Goal: Transaction & Acquisition: Obtain resource

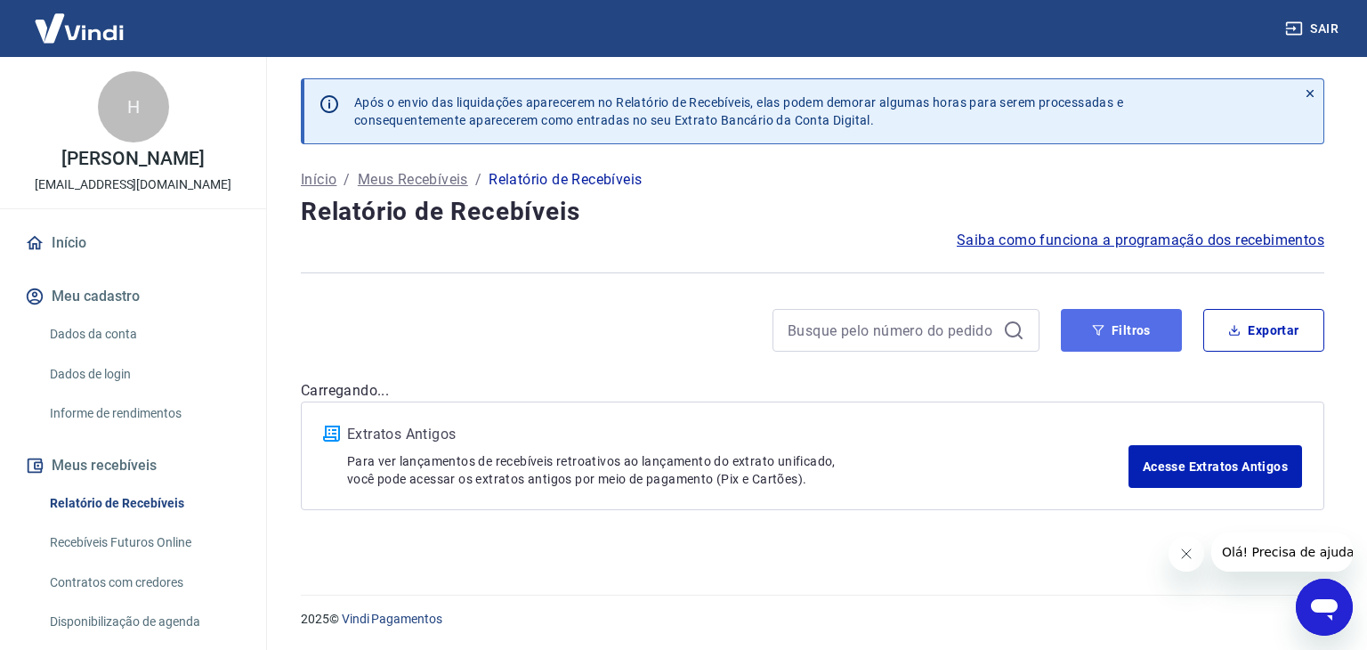
click at [1096, 314] on button "Filtros" at bounding box center [1121, 330] width 121 height 43
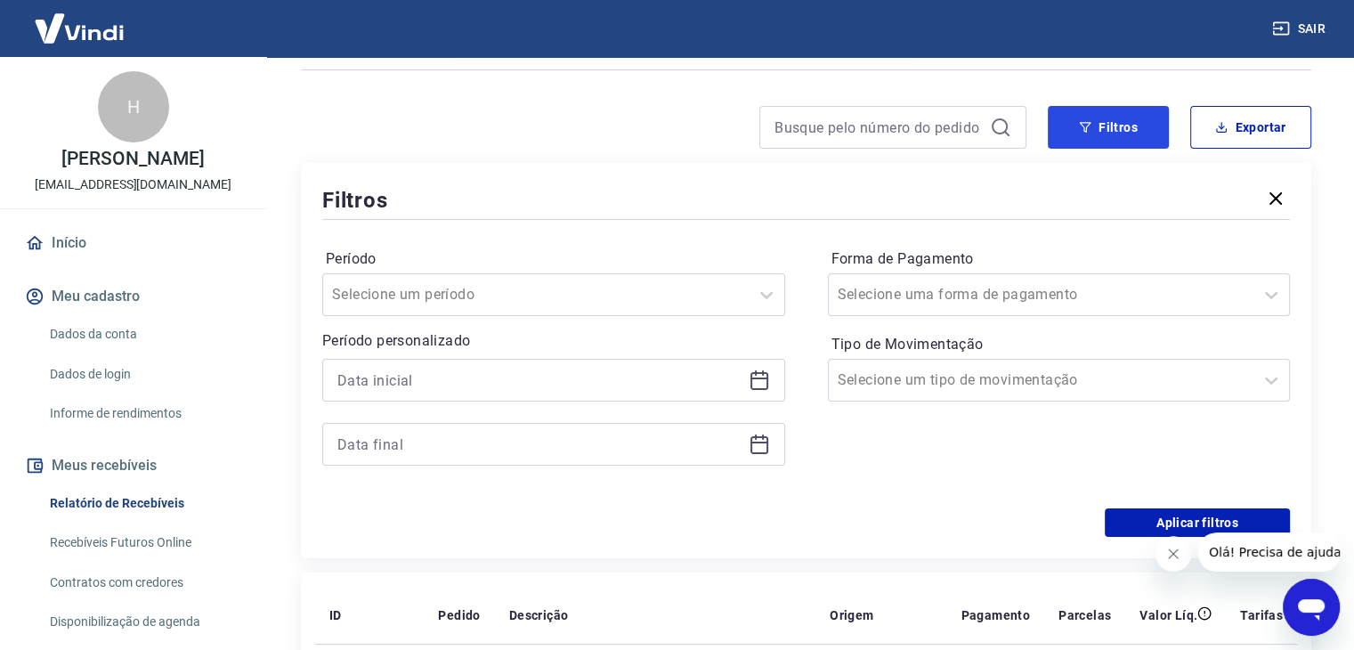
scroll to position [267, 0]
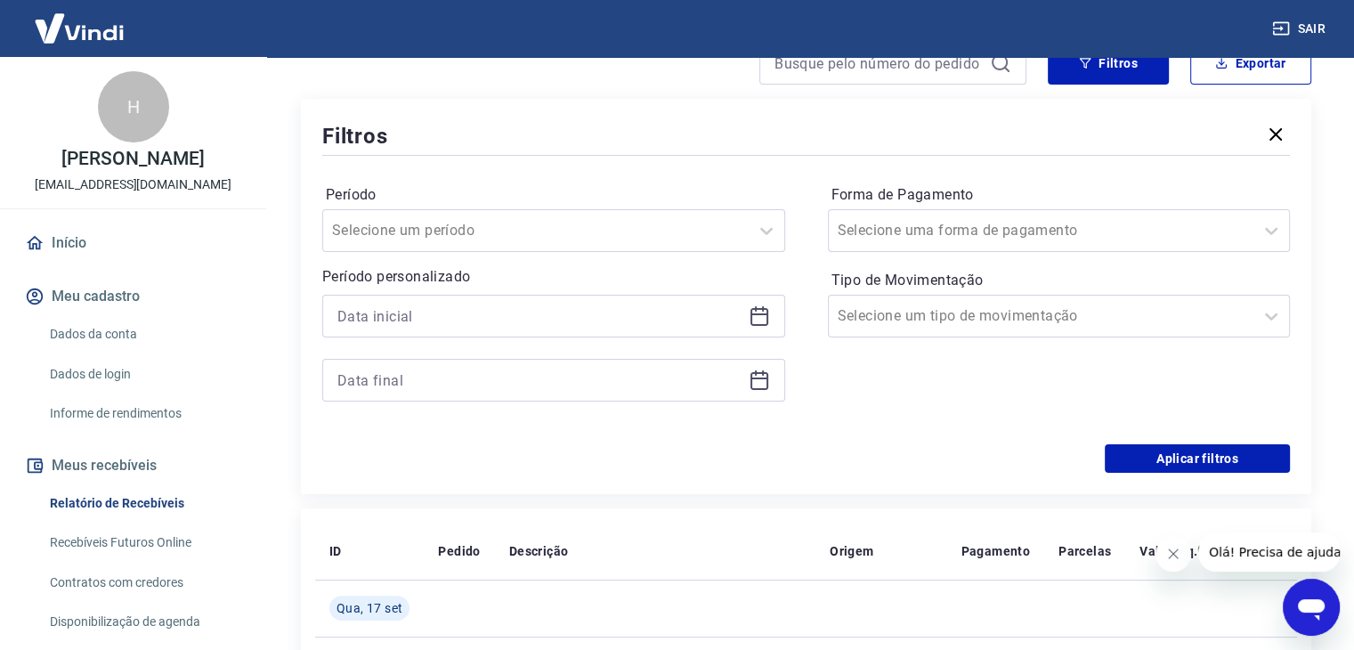
click at [431, 339] on div at bounding box center [553, 348] width 463 height 107
click at [398, 315] on input at bounding box center [539, 316] width 404 height 27
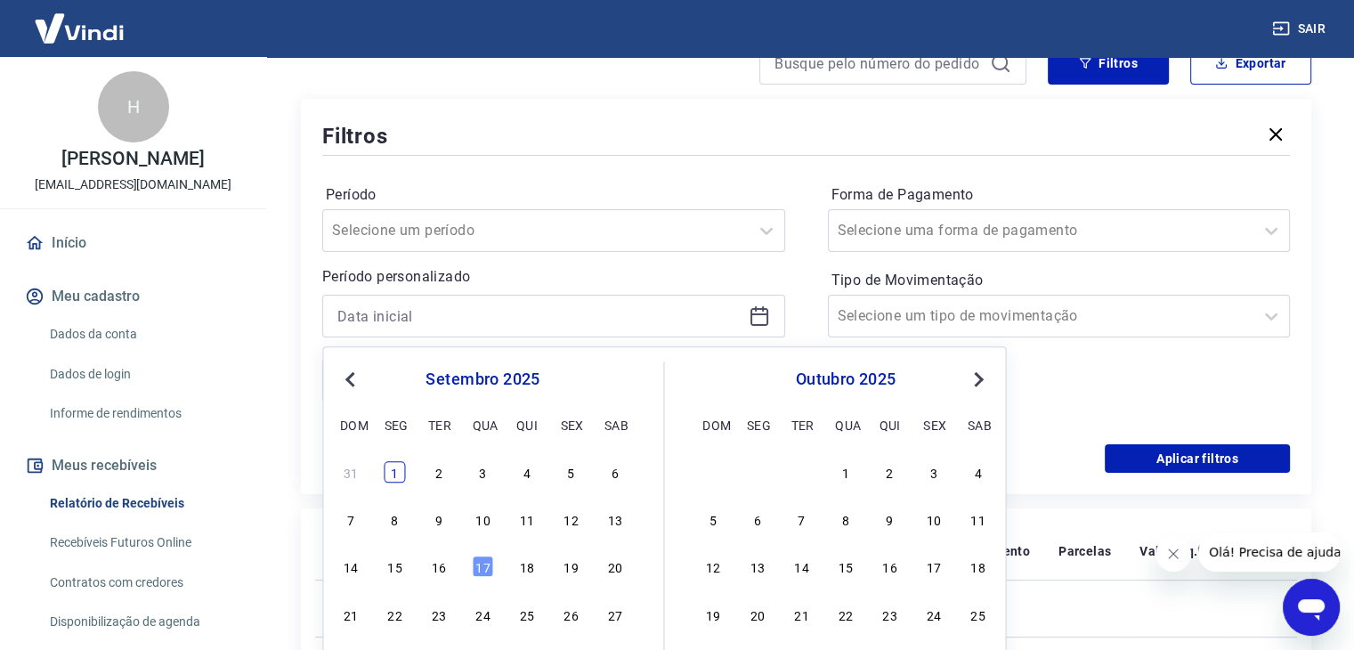
click at [384, 477] on div "1" at bounding box center [394, 471] width 21 height 21
type input "[DATE]"
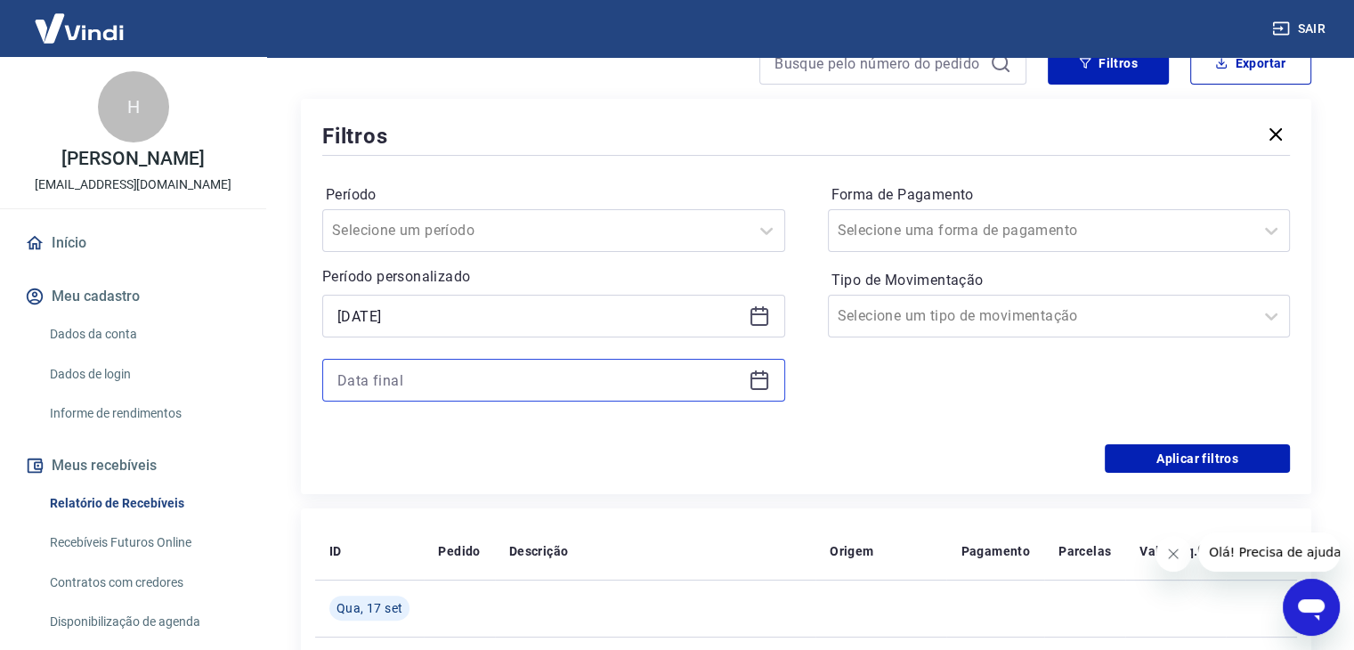
click at [427, 375] on input at bounding box center [539, 380] width 404 height 27
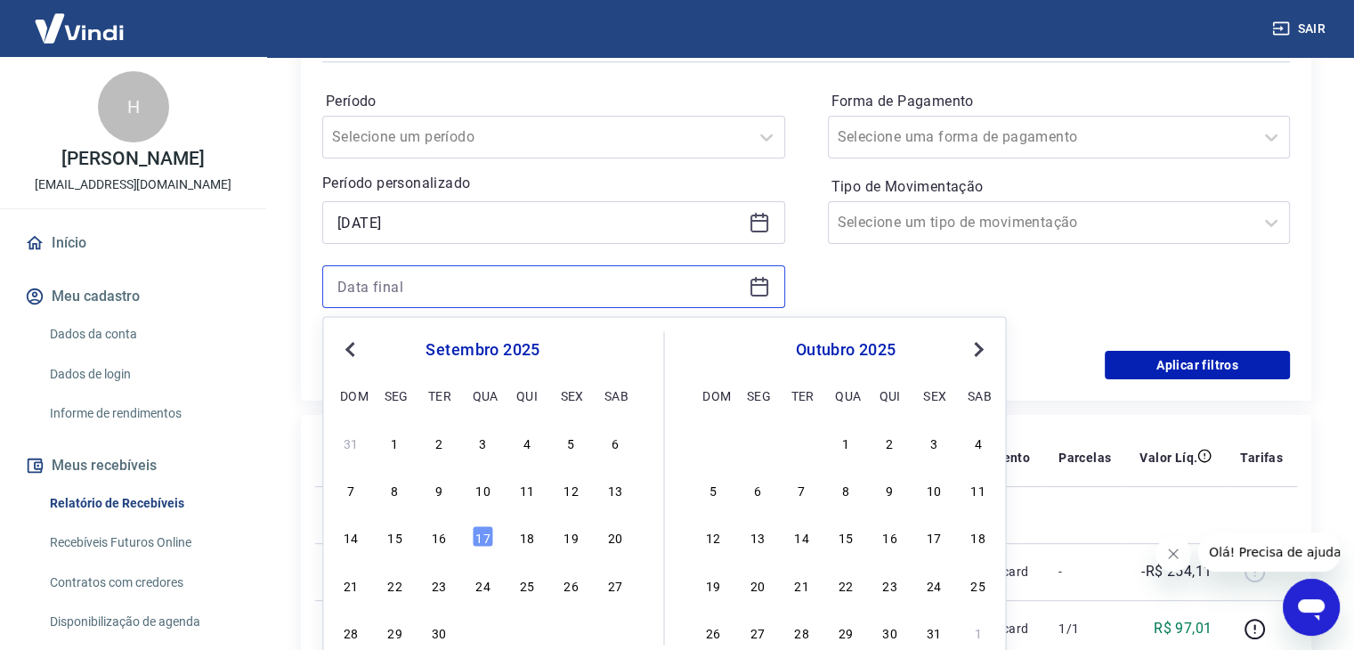
scroll to position [445, 0]
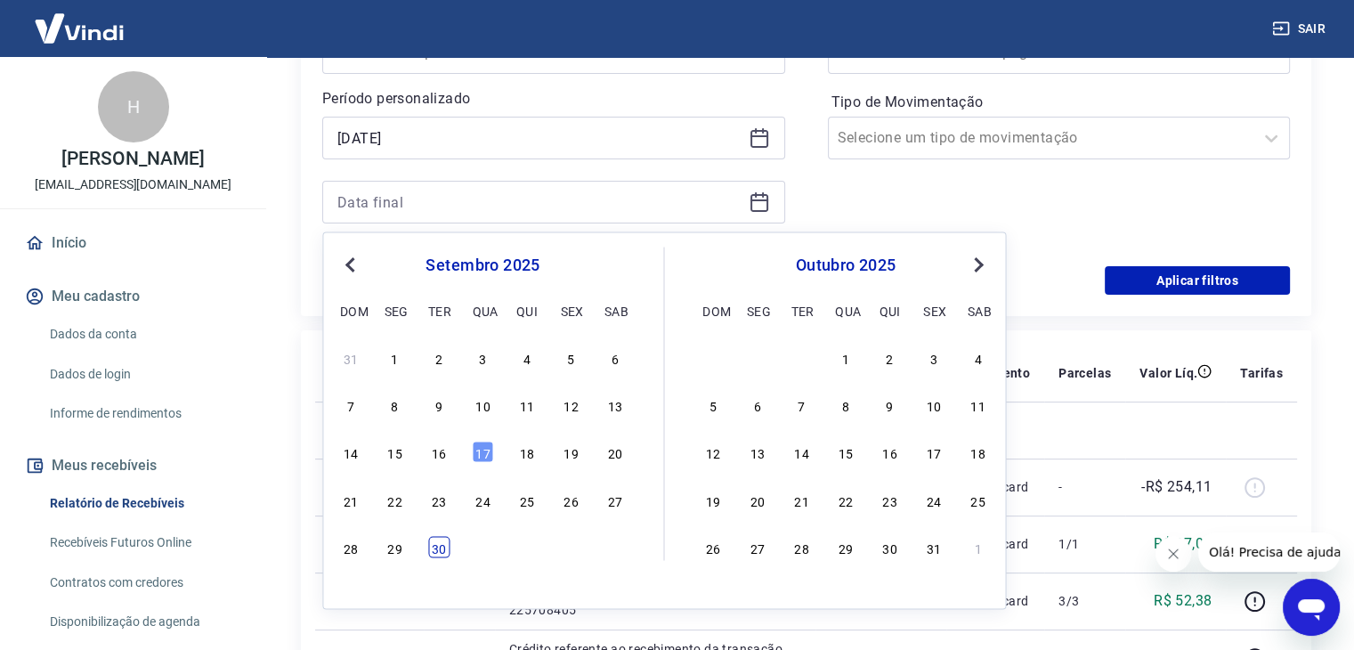
click at [438, 542] on div "30" at bounding box center [438, 546] width 21 height 21
type input "[DATE]"
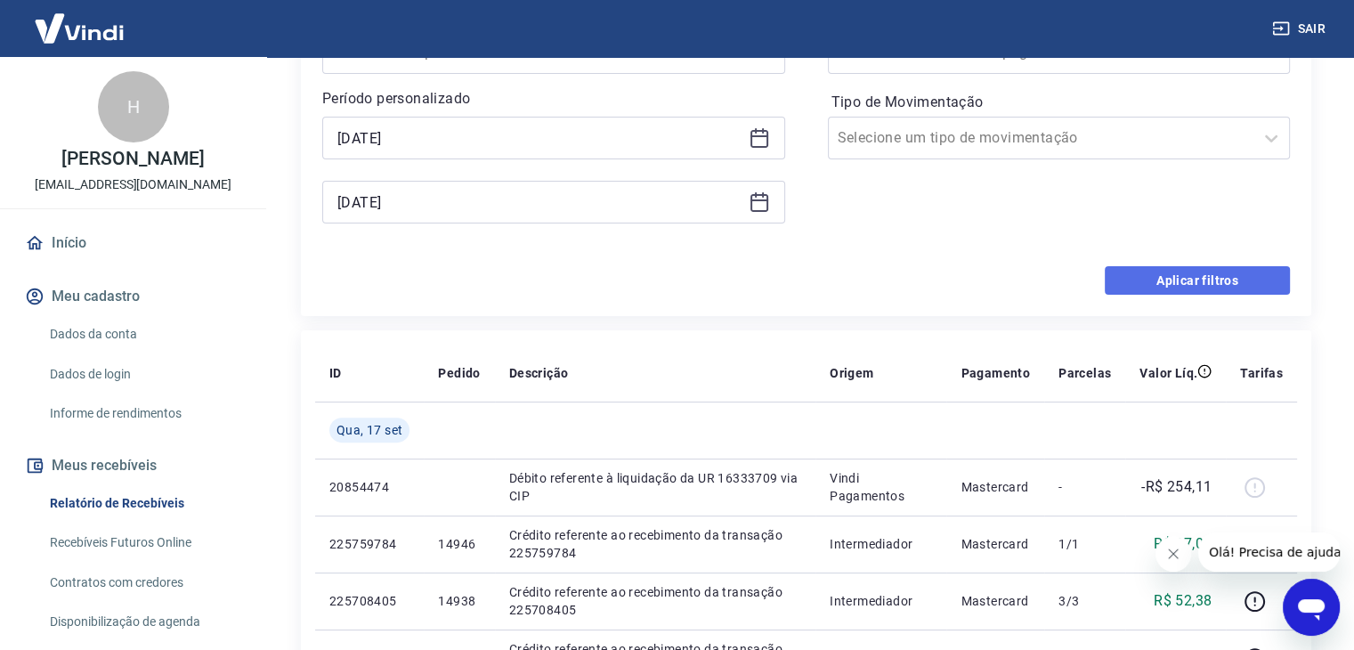
click at [1136, 281] on button "Aplicar filtros" at bounding box center [1196, 280] width 185 height 28
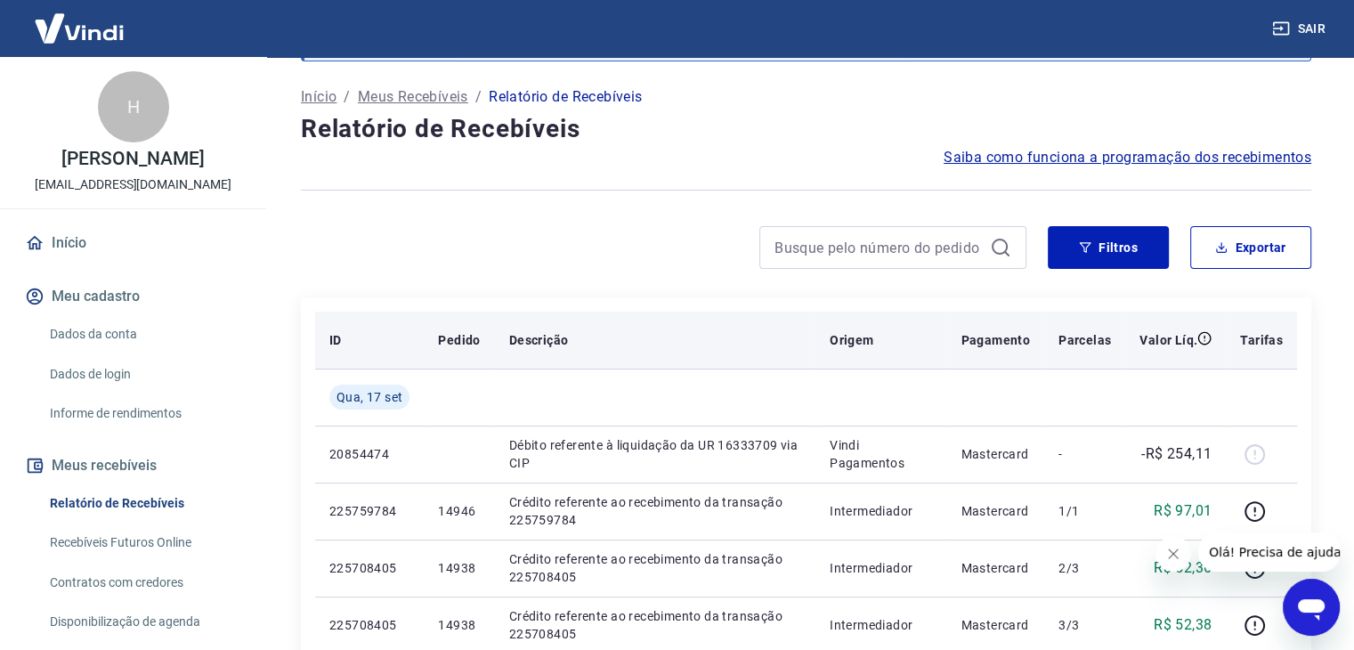
scroll to position [178, 0]
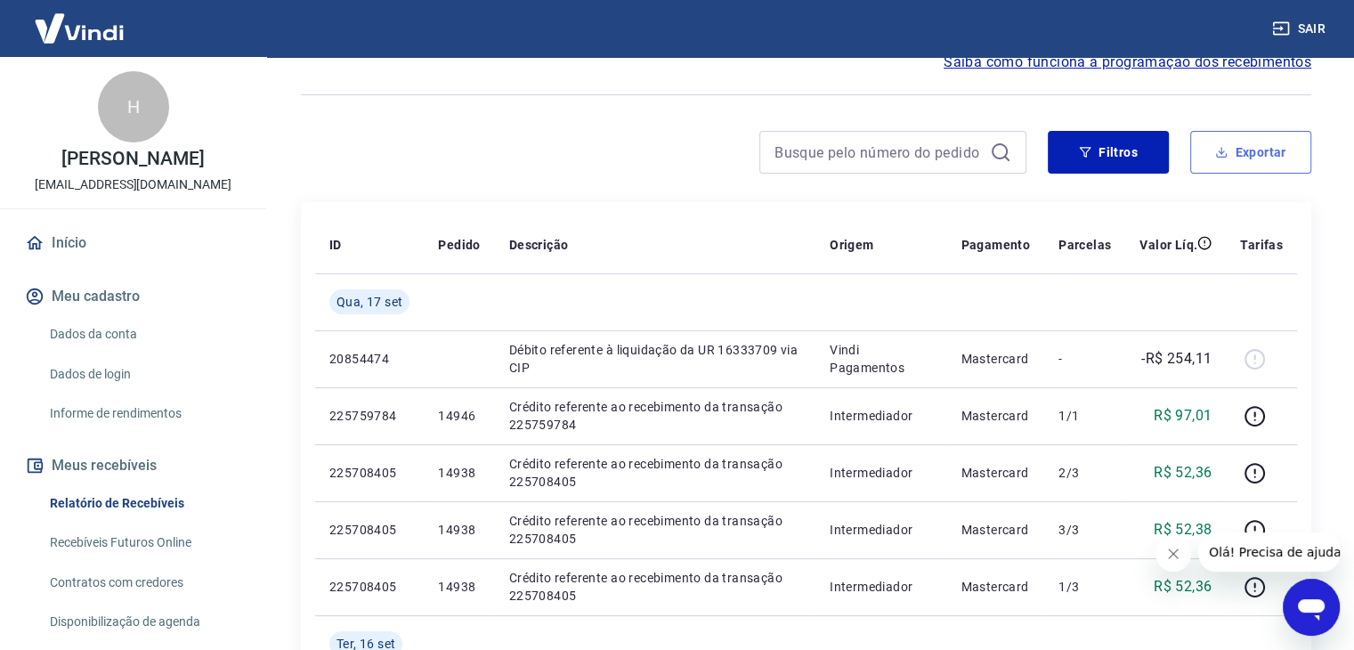
click at [1289, 140] on button "Exportar" at bounding box center [1250, 152] width 121 height 43
type input "[DATE]"
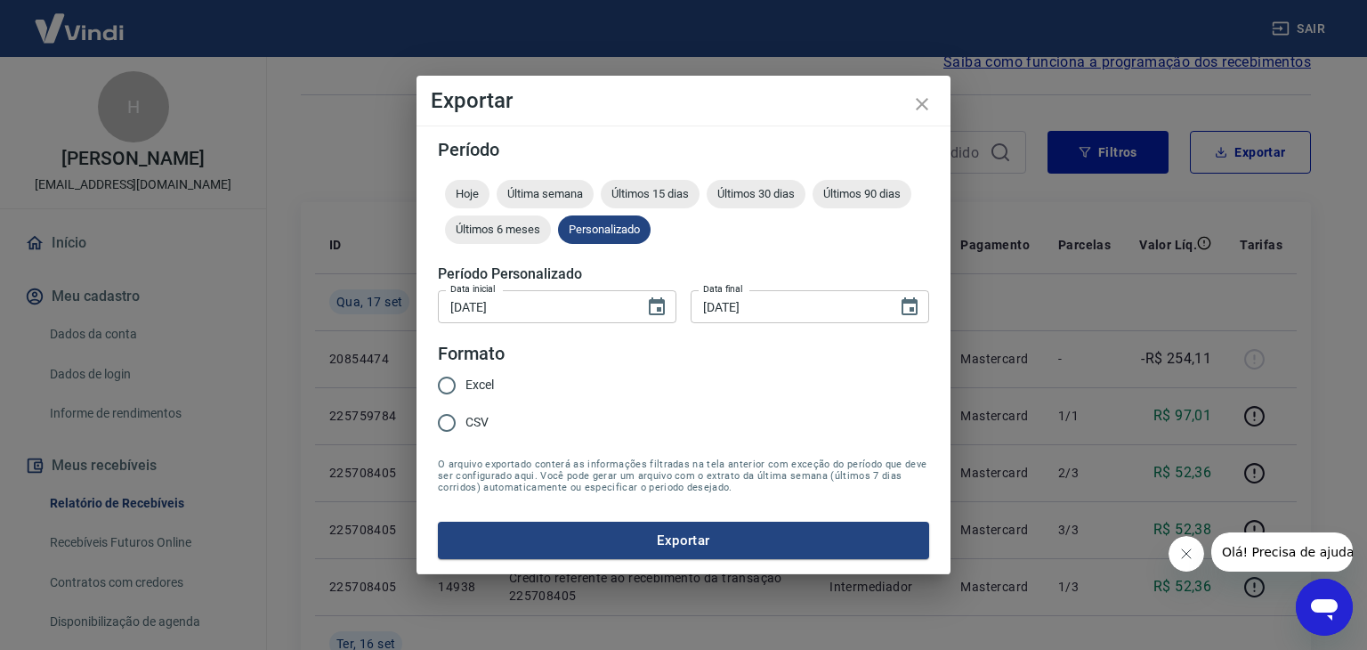
click at [480, 361] on legend "Formato" at bounding box center [471, 354] width 67 height 26
click at [481, 381] on span "Excel" at bounding box center [479, 385] width 28 height 19
click at [465, 381] on input "Excel" at bounding box center [446, 385] width 37 height 37
radio input "true"
click at [531, 514] on form "Período Hoje Última semana Últimos 15 dias Últimos 30 dias Últimos 90 dias Últi…" at bounding box center [683, 350] width 491 height 418
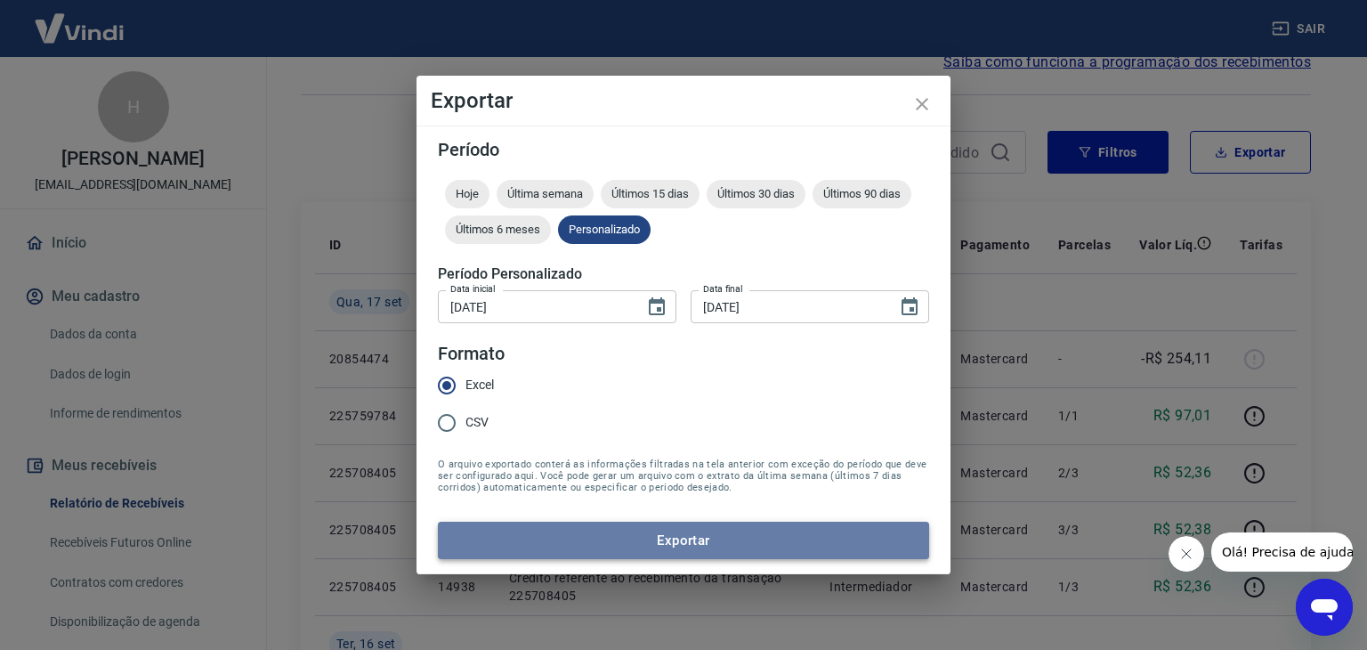
click at [547, 530] on button "Exportar" at bounding box center [683, 540] width 491 height 37
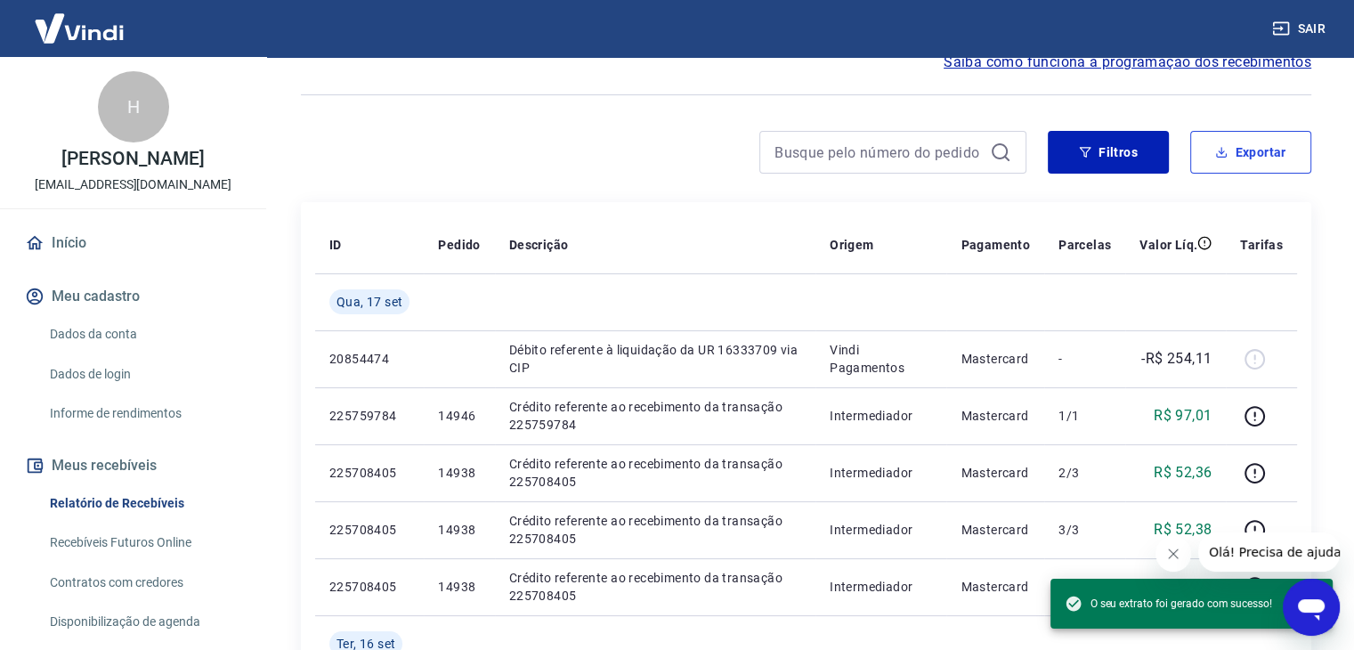
scroll to position [297, 0]
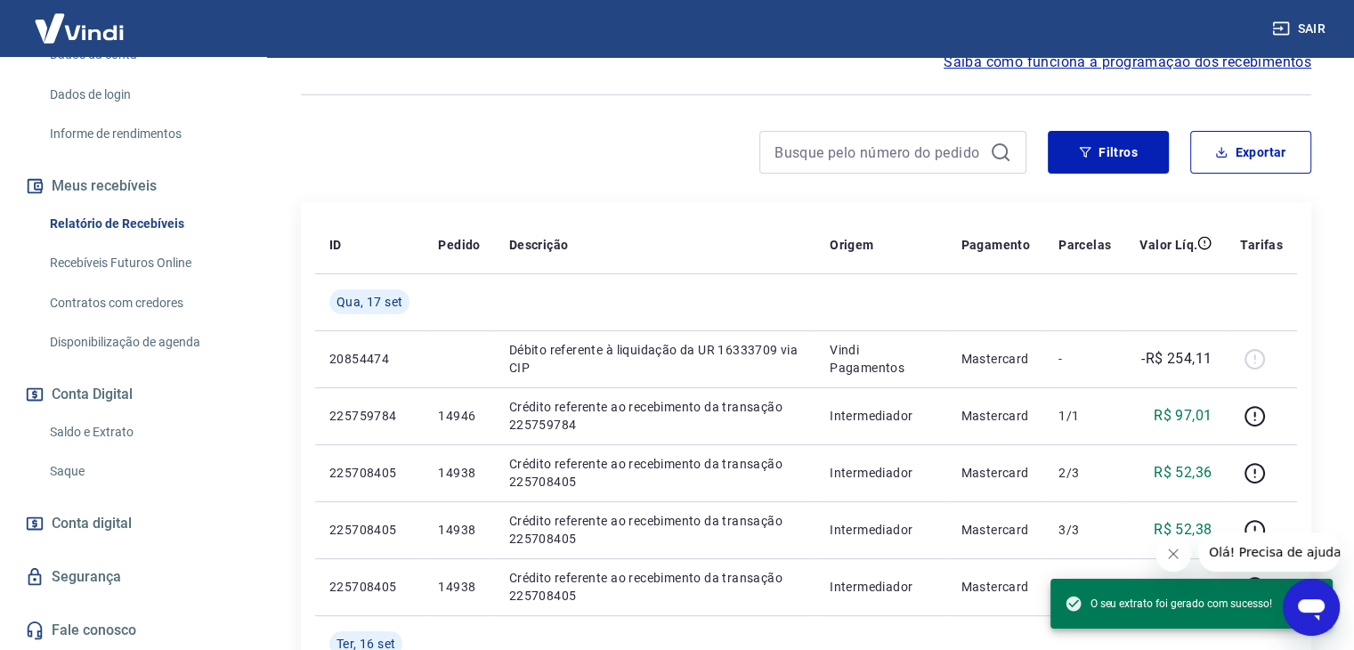
click at [106, 415] on link "Saldo e Extrato" at bounding box center [144, 432] width 202 height 36
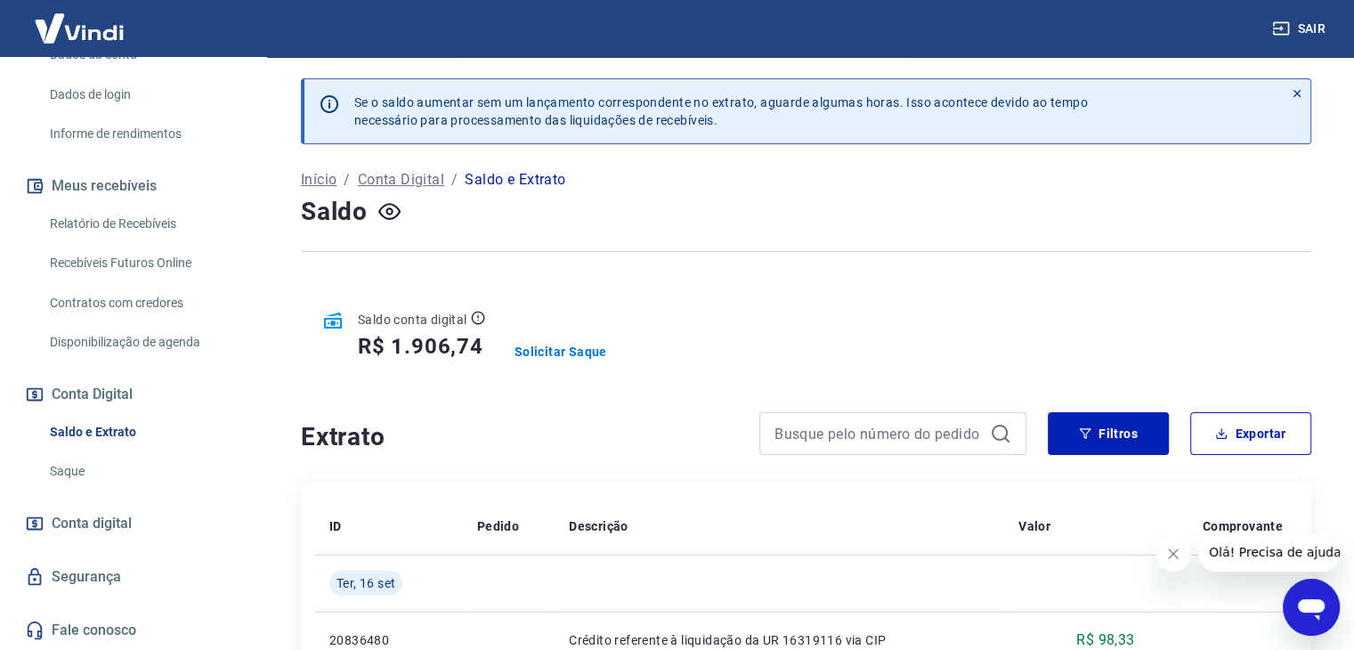
scroll to position [178, 0]
